Goal: Transaction & Acquisition: Purchase product/service

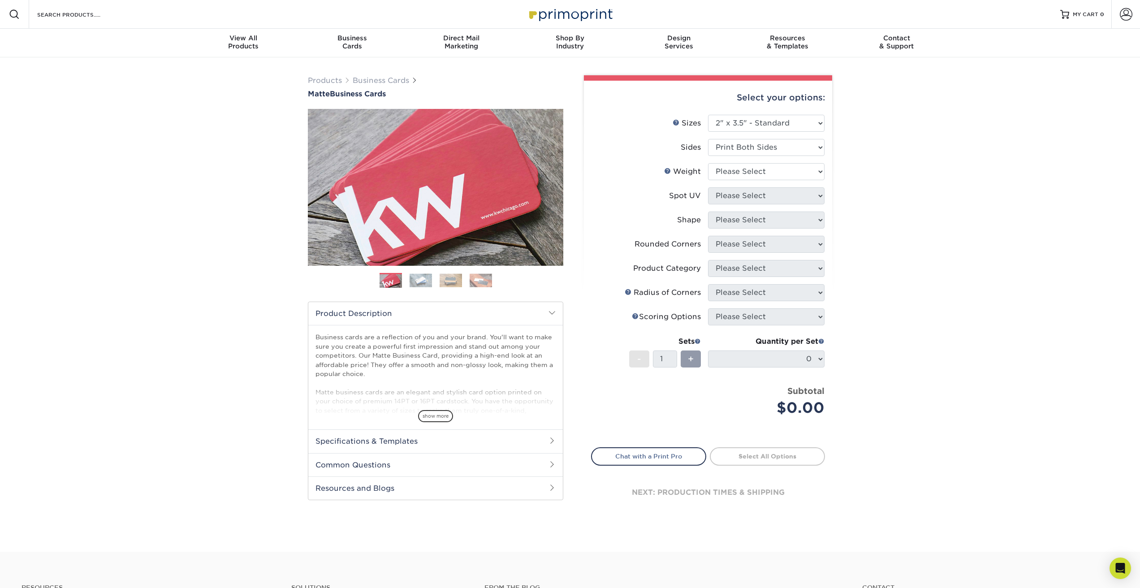
select select "2.00x3.50"
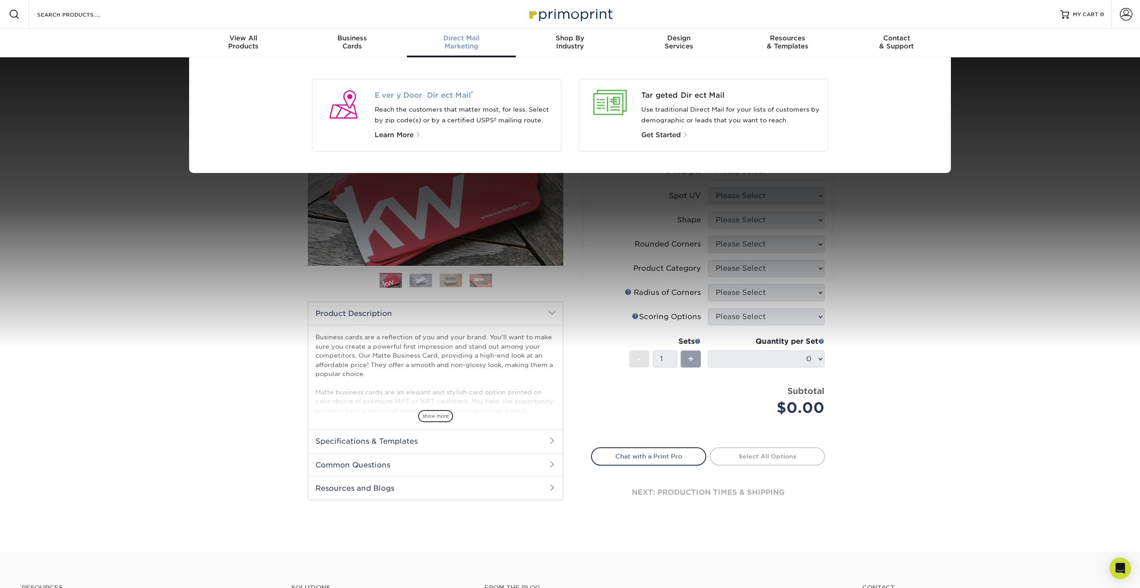
click at [438, 94] on span "Every Door Direct Mail ®" at bounding box center [465, 95] width 180 height 11
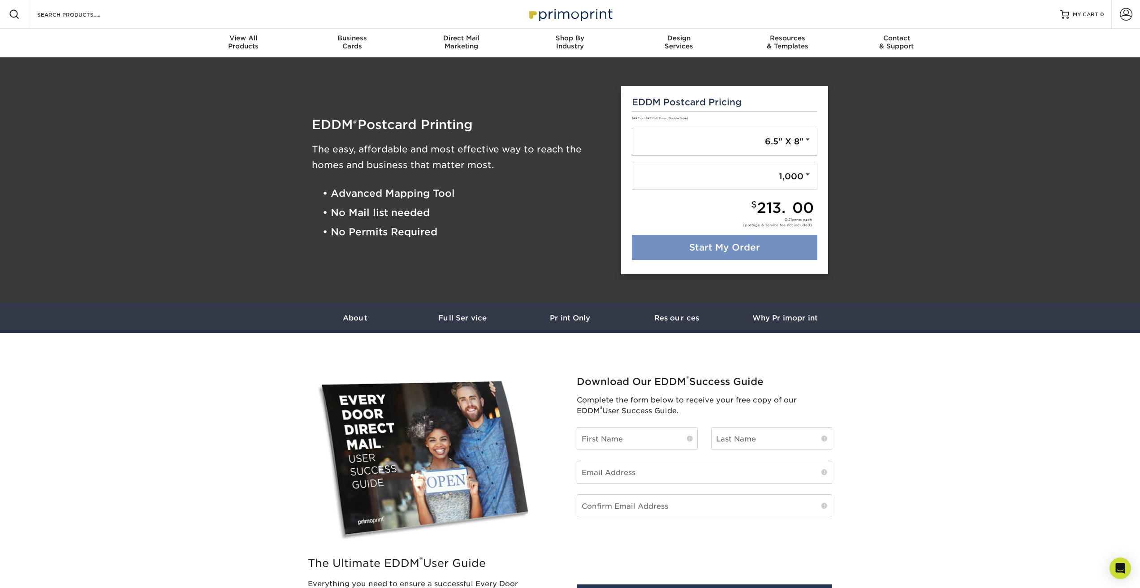
click at [684, 244] on link "Start My Order" at bounding box center [725, 247] width 186 height 25
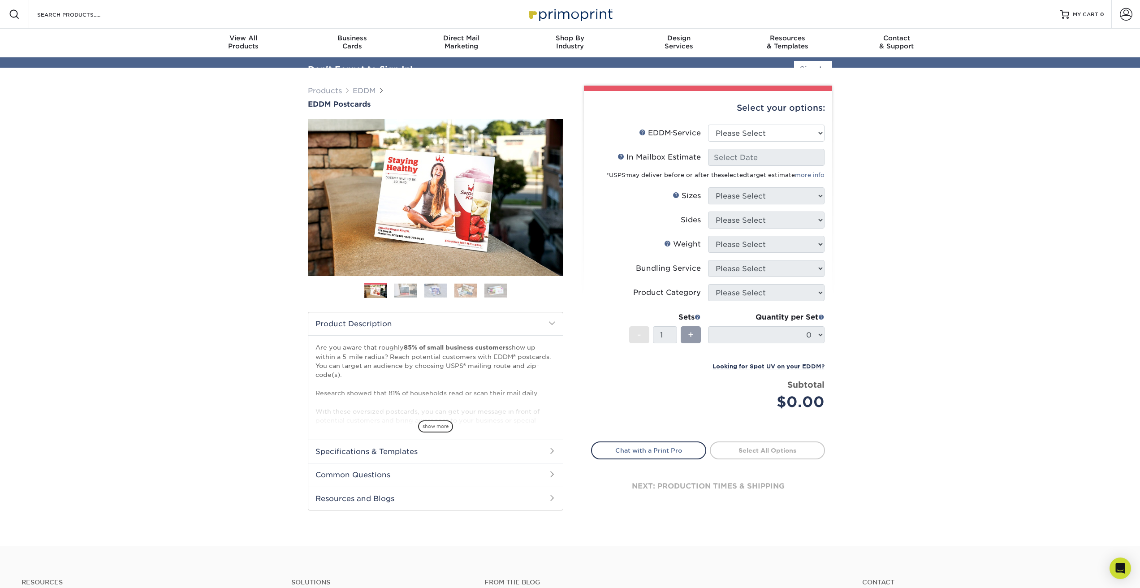
click at [734, 123] on div "Select your options:" at bounding box center [708, 108] width 234 height 34
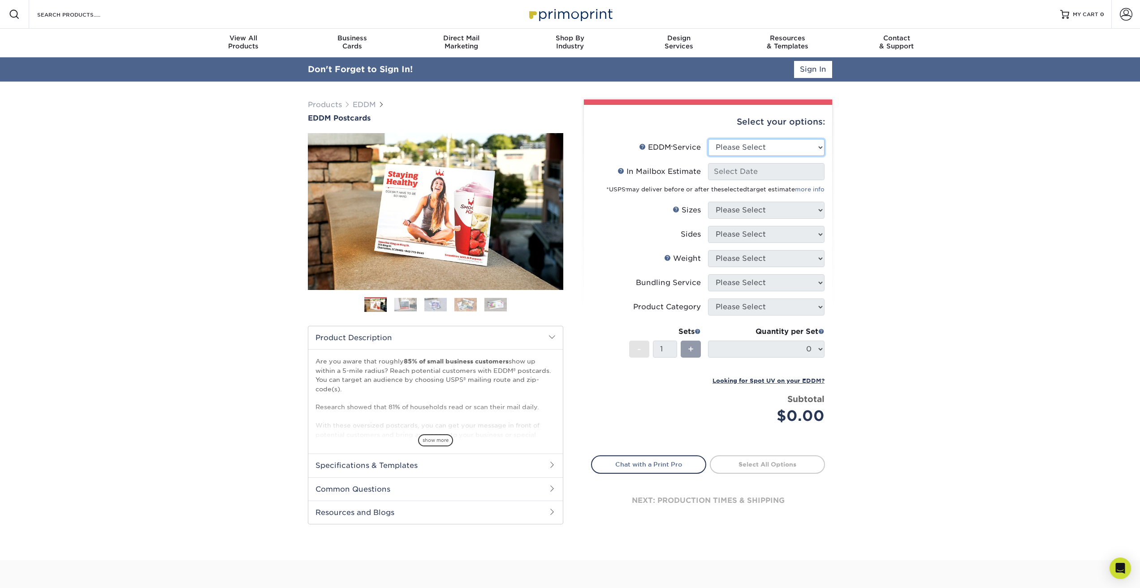
click at [729, 143] on select "Please Select Full Service Print Only" at bounding box center [766, 147] width 116 height 17
select select "full_service"
click at [708, 139] on select "Please Select Full Service Print Only" at bounding box center [766, 147] width 116 height 17
select select "-1"
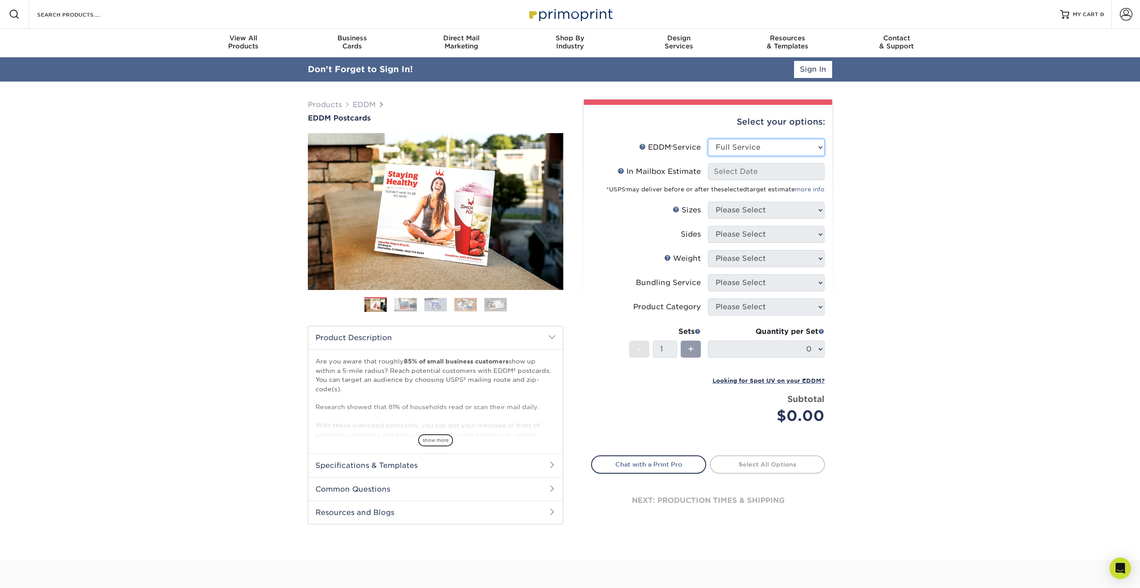
select select "-1"
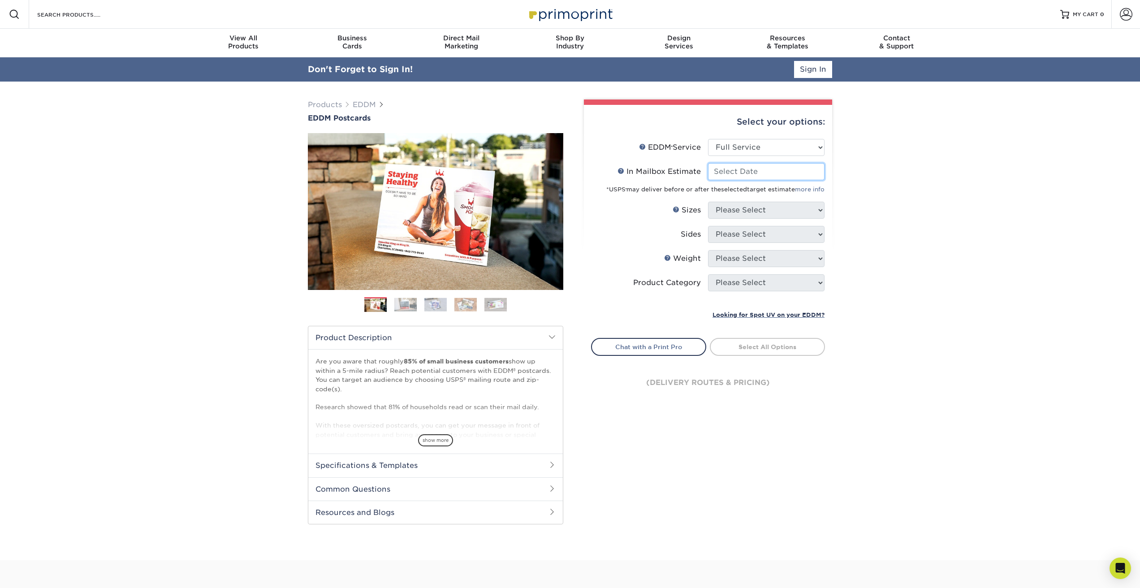
click at [724, 170] on input "In Mailbox Estimate Help In Mailbox Estimate" at bounding box center [766, 171] width 116 height 17
click at [794, 243] on span "19" at bounding box center [795, 245] width 15 height 15
type input "2025-09-19"
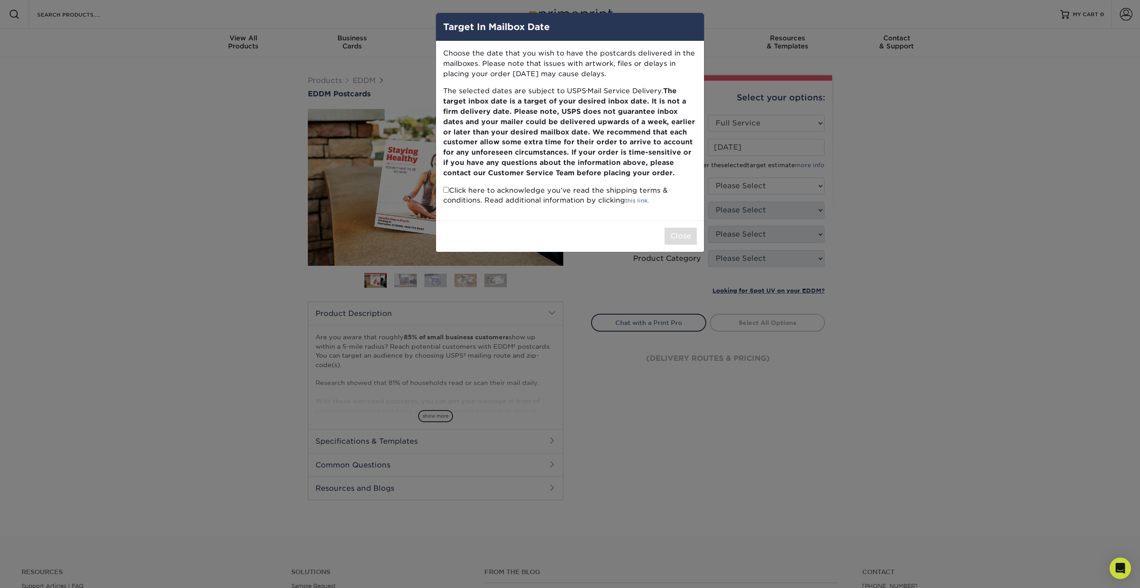
click at [446, 189] on input "checkbox" at bounding box center [446, 190] width 6 height 6
checkbox input "true"
click at [681, 243] on button "Close" at bounding box center [680, 236] width 32 height 17
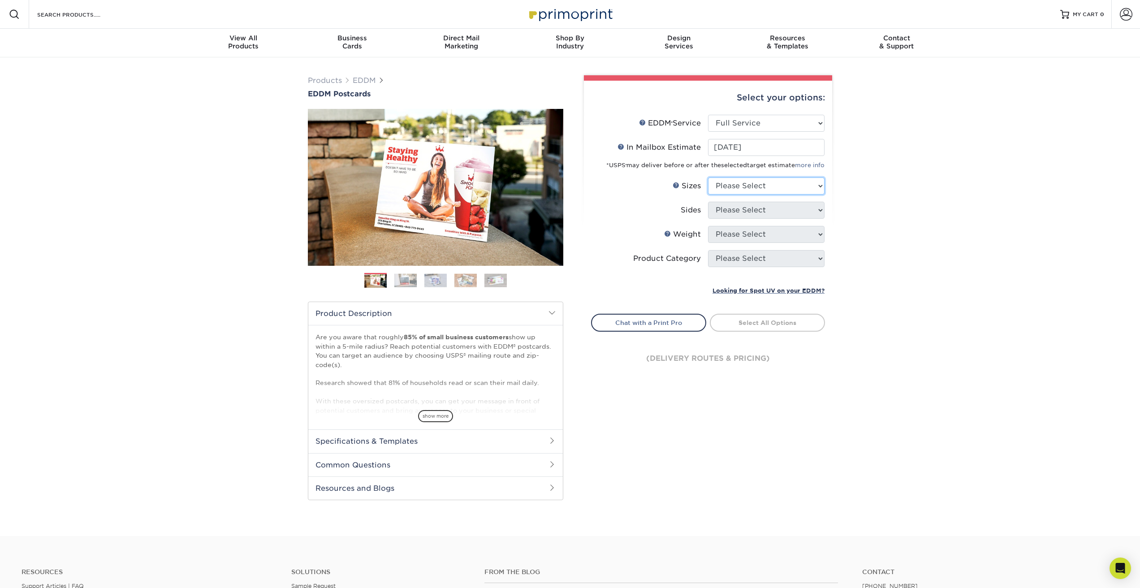
click at [715, 184] on select "Please Select 4.5" x 12" 6" x 12" 6.5" x 8" 6.5" x 9" 6.5" x 12" 7" x 8.5" 8" x…" at bounding box center [766, 185] width 116 height 17
select select "6.50x8.00"
click at [708, 177] on select "Please Select 4.5" x 12" 6" x 12" 6.5" x 8" 6.5" x 9" 6.5" x 12" 7" x 8.5" 8" x…" at bounding box center [766, 185] width 116 height 17
click at [719, 213] on select "Please Select Print Both Sides Print Front Only" at bounding box center [766, 210] width 116 height 17
select select "13abbda7-1d64-4f25-8bb2-c179b224825d"
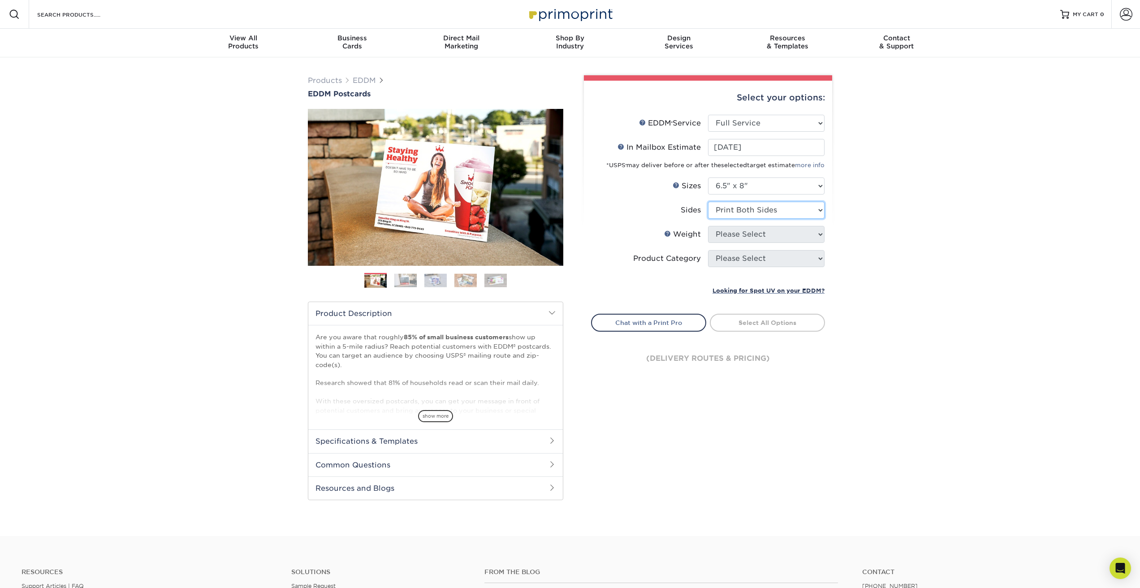
click at [708, 202] on select "Please Select Print Both Sides Print Front Only" at bounding box center [766, 210] width 116 height 17
click at [719, 228] on select "Please Select 16PT 14PT" at bounding box center [766, 234] width 116 height 17
select select "16PT"
click at [708, 226] on select "Please Select 16PT 14PT" at bounding box center [766, 234] width 116 height 17
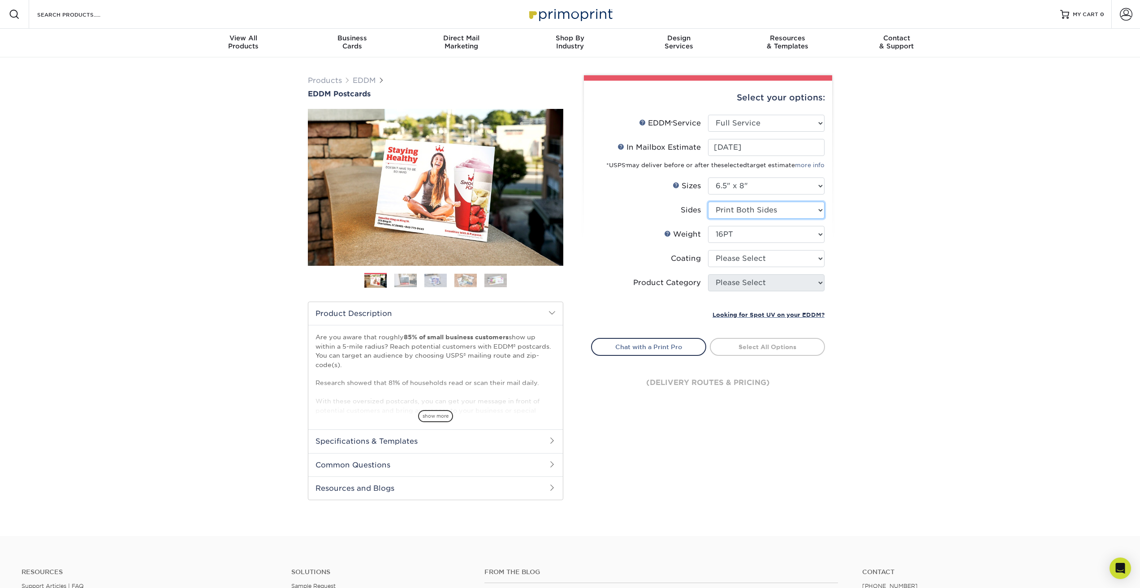
click at [766, 209] on select "Please Select Print Both Sides Print Front Only" at bounding box center [766, 210] width 116 height 17
click at [708, 202] on select "Please Select Print Both Sides Print Front Only" at bounding box center [766, 210] width 116 height 17
click at [748, 231] on select "Please Select 16PT 14PT" at bounding box center [766, 234] width 116 height 17
click at [708, 226] on select "Please Select 16PT 14PT" at bounding box center [766, 234] width 116 height 17
click at [738, 256] on select at bounding box center [766, 258] width 116 height 17
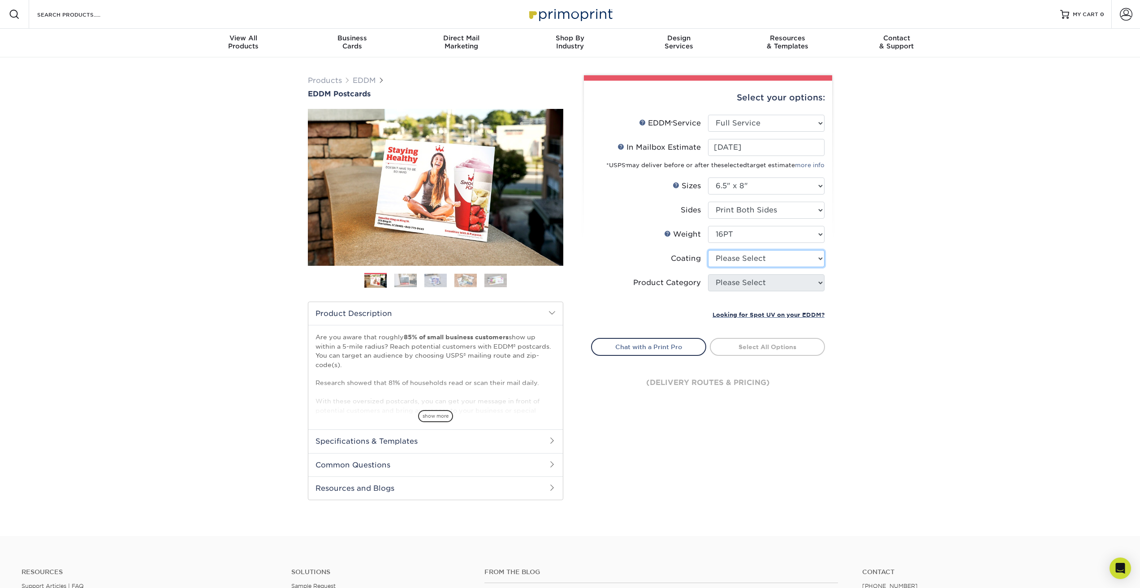
select select "121bb7b5-3b4d-429f-bd8d-bbf80e953313"
click at [708, 250] on select at bounding box center [766, 258] width 116 height 17
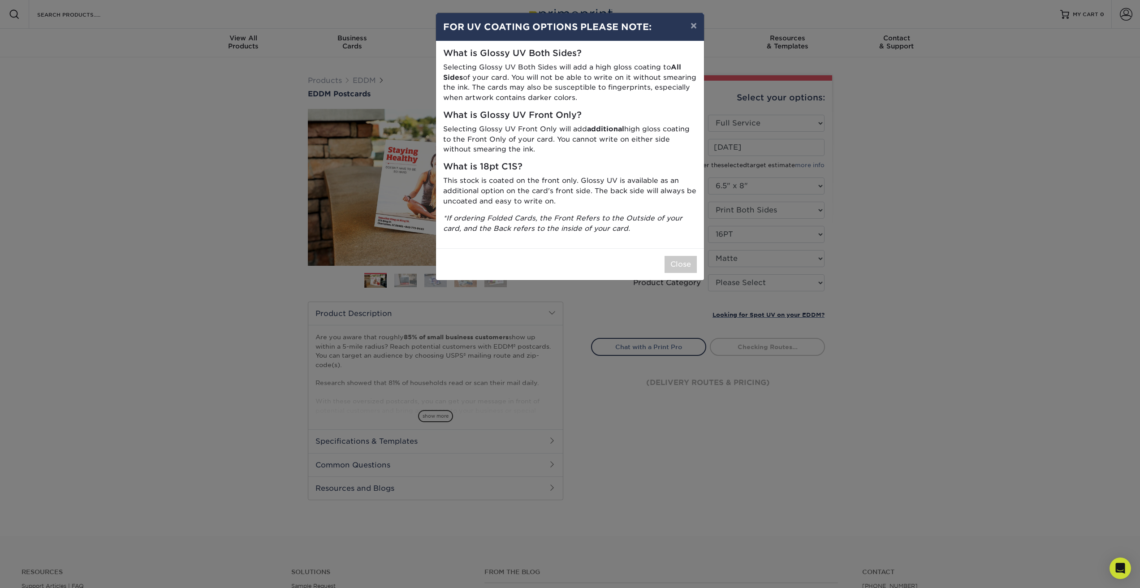
click at [728, 284] on div "× FOR UV COATING OPTIONS PLEASE NOTE: What is Glossy UV Both Sides? Selecting G…" at bounding box center [570, 294] width 1140 height 588
click at [678, 264] on button "Close" at bounding box center [680, 264] width 32 height 17
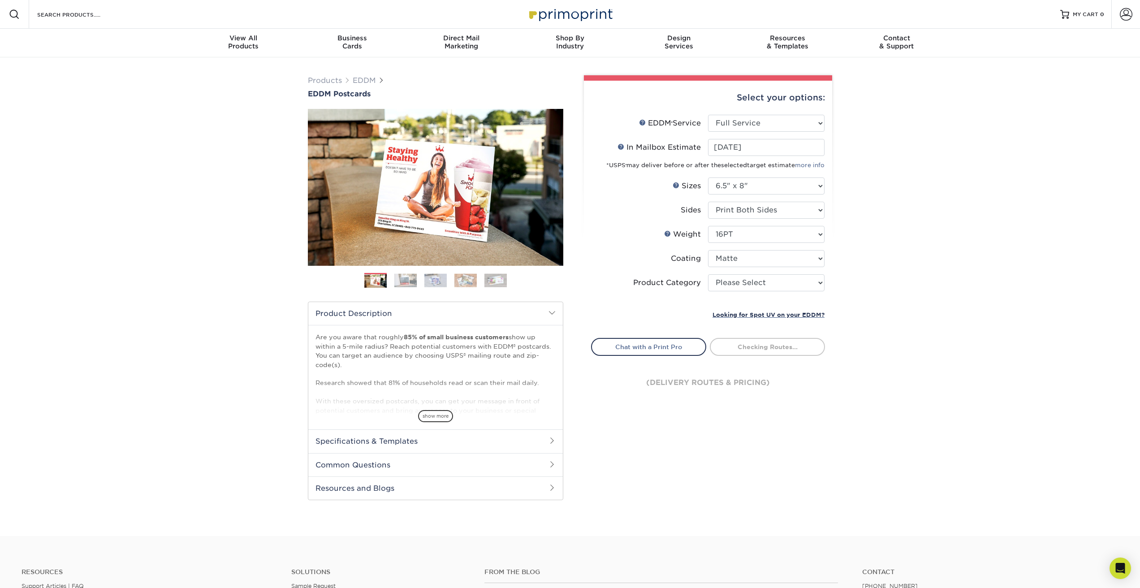
click at [706, 280] on label "Product Category" at bounding box center [649, 282] width 116 height 17
click at [720, 283] on select "Please Select Postcards" at bounding box center [766, 282] width 116 height 17
select select "9b7272e0-d6c8-4c3c-8e97-d3a1bcdab858"
click at [708, 274] on select "Please Select Postcards" at bounding box center [766, 282] width 116 height 17
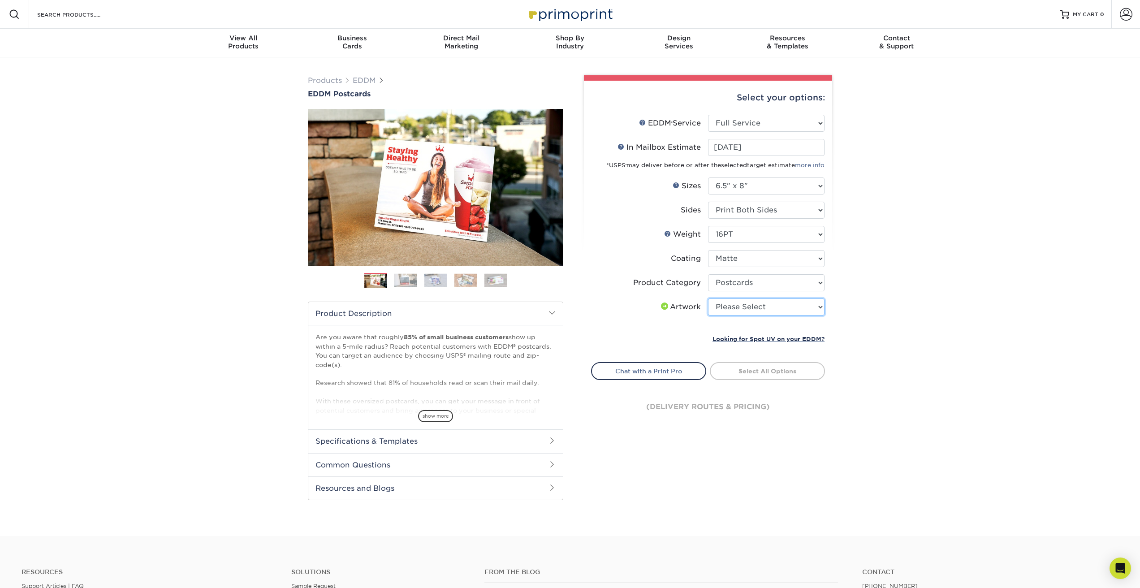
click at [745, 310] on select "Please Select I will upload files I need a design - $150" at bounding box center [766, 306] width 116 height 17
select select "upload"
click at [708, 298] on select "Please Select I will upload files I need a design - $150" at bounding box center [766, 306] width 116 height 17
click at [731, 366] on link "Select Routes" at bounding box center [767, 370] width 115 height 16
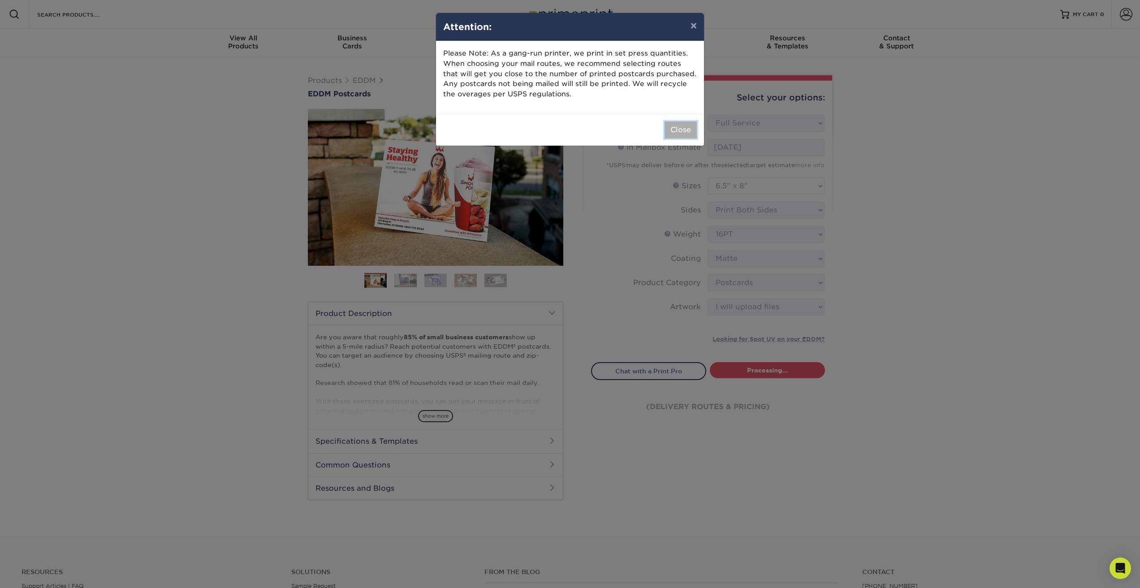
click at [684, 130] on button "Close" at bounding box center [680, 129] width 32 height 17
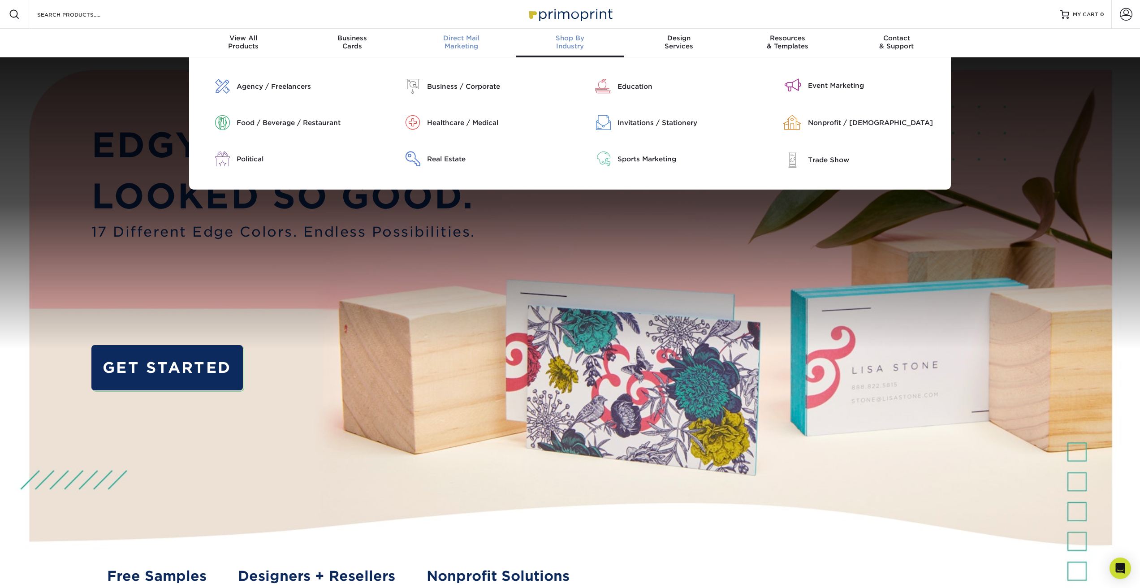
click at [438, 36] on span "Direct Mail" at bounding box center [461, 38] width 109 height 8
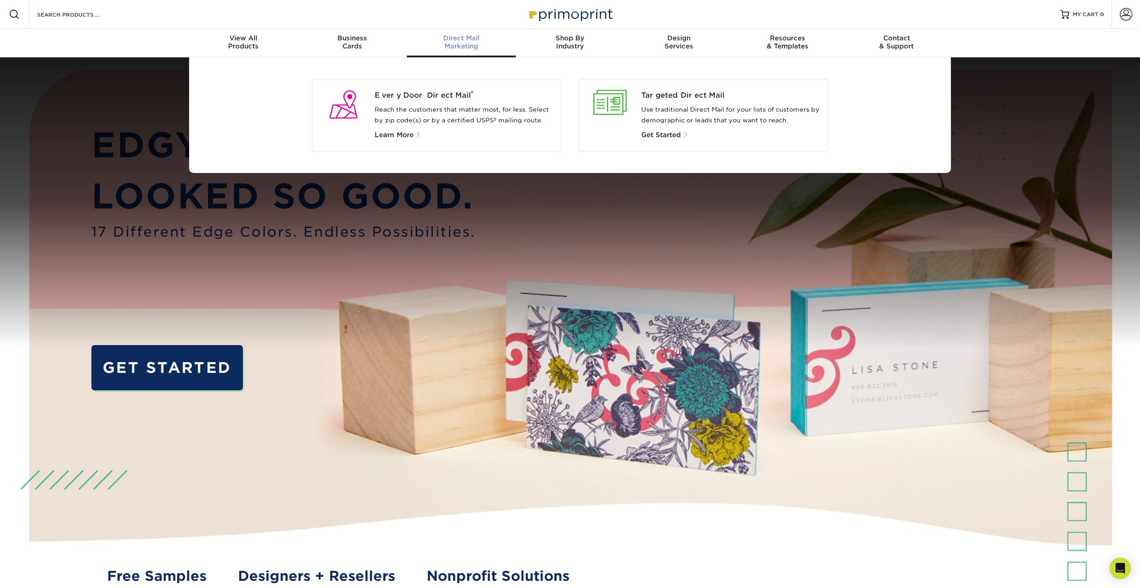
click at [471, 43] on div "Direct Mail Marketing" at bounding box center [461, 42] width 109 height 16
click at [465, 91] on span "Every Door Direct Mail ®" at bounding box center [465, 95] width 180 height 11
